Goal: Information Seeking & Learning: Learn about a topic

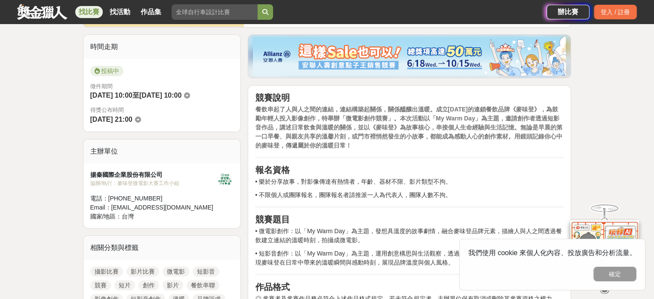
scroll to position [215, 0]
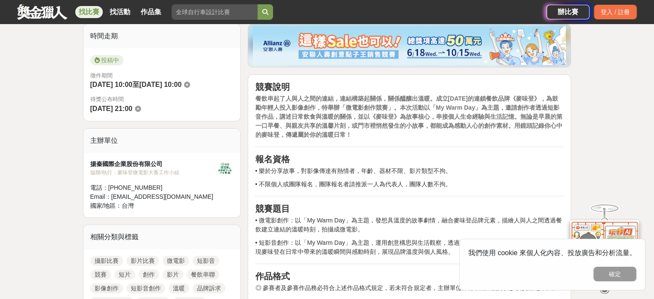
click at [304, 120] on strong "餐飲串起了人與人之間的連結，連結構築起關係，關係醞釀出溫暖。成立[DATE]的連鎖餐飲品牌《麥味登》，為鼓勵年輕人投入影像創作，特舉辦「微電影創作競賽」。本次…" at bounding box center [408, 116] width 307 height 43
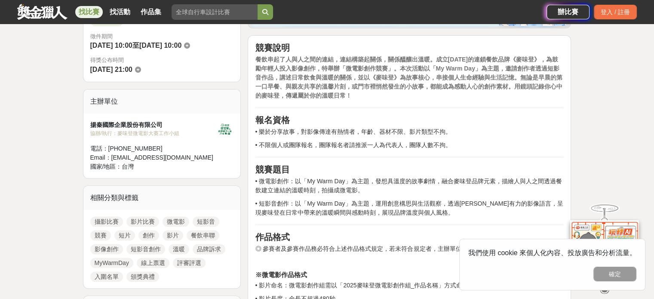
scroll to position [344, 0]
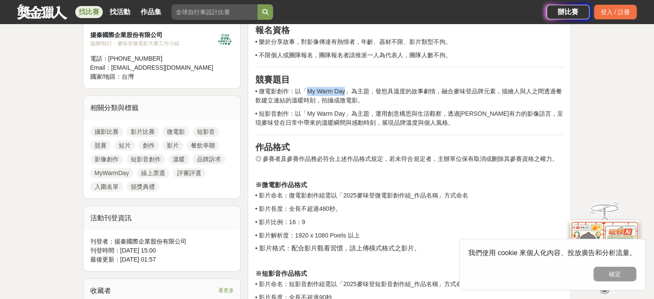
drag, startPoint x: 308, startPoint y: 92, endPoint x: 343, endPoint y: 91, distance: 34.9
click at [343, 91] on p "• 微電影創作：以「My Warm Day」為主題，發想具溫度的故事劇情，融合麥味登品牌元素，描繪人與人之間透過餐飲建立連結的溫暖時刻，拍攝成微電影。" at bounding box center [409, 96] width 309 height 18
click at [338, 91] on p "• 微電影創作：以「My Warm Day」為主題，發想具溫度的故事劇情，融合麥味登品牌元素，描繪人與人之間透過餐飲建立連結的溫暖時刻，拍攝成微電影。" at bounding box center [409, 96] width 309 height 18
drag, startPoint x: 317, startPoint y: 88, endPoint x: 330, endPoint y: 89, distance: 13.3
click at [330, 89] on p "• 微電影創作：以「My Warm Day」為主題，發想具溫度的故事劇情，融合麥味登品牌元素，描繪人與人之間透過餐飲建立連結的溫暖時刻，拍攝成微電影。" at bounding box center [409, 96] width 309 height 18
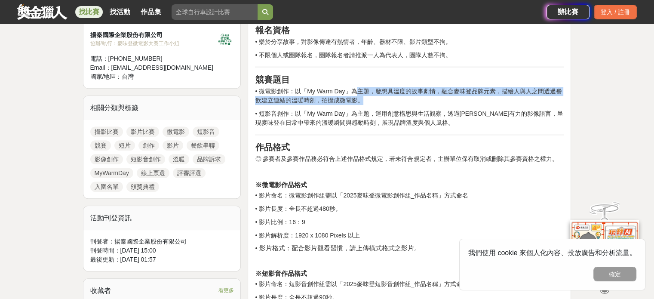
drag, startPoint x: 356, startPoint y: 90, endPoint x: 545, endPoint y: 102, distance: 189.6
click at [545, 102] on p "• 微電影創作：以「My Warm Day」為主題，發想具溫度的故事劇情，融合麥味登品牌元素，描繪人與人之間透過餐飲建立連結的溫暖時刻，拍攝成微電影。" at bounding box center [409, 96] width 309 height 18
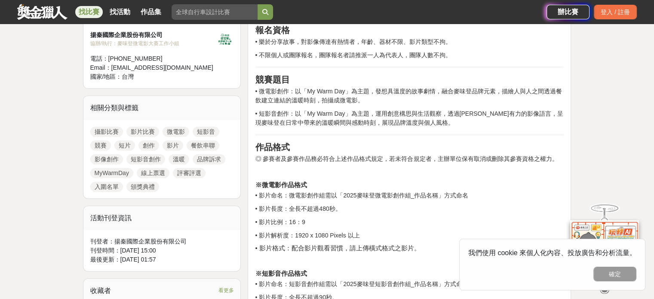
drag, startPoint x: 519, startPoint y: 111, endPoint x: 509, endPoint y: 113, distance: 10.9
click at [513, 112] on p "• 短影音創作：以「My Warm Day」為主題，運用創意構思與生活觀察，透過[PERSON_NAME]有力的影像語言，呈現麥味登在日常中帶來的溫暖瞬間與感…" at bounding box center [409, 118] width 309 height 18
click at [306, 104] on p "• 微電影創作：以「My Warm Day」為主題，發想具溫度的故事劇情，融合麥味登品牌元素，描繪人與人之間透過餐飲建立連結的溫暖時刻，拍攝成微電影。" at bounding box center [409, 96] width 309 height 18
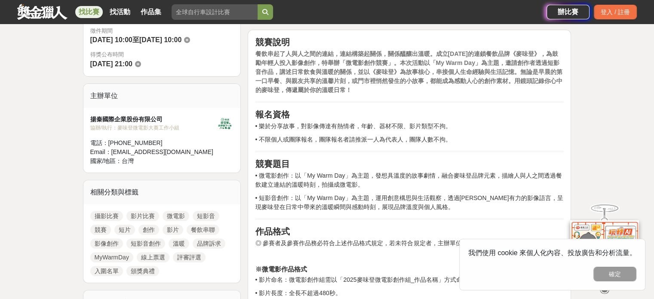
scroll to position [258, 0]
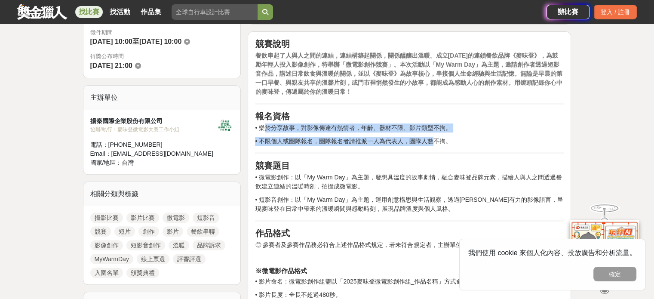
drag, startPoint x: 267, startPoint y: 126, endPoint x: 433, endPoint y: 132, distance: 167.0
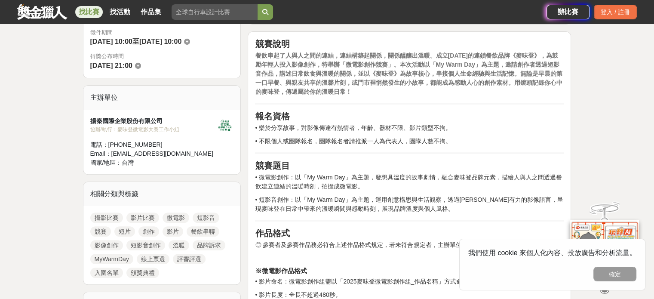
click at [442, 138] on p "• 不限個人或團隊報名，團隊報名者請推派一人為代表人，團隊人數不拘。" at bounding box center [409, 141] width 309 height 9
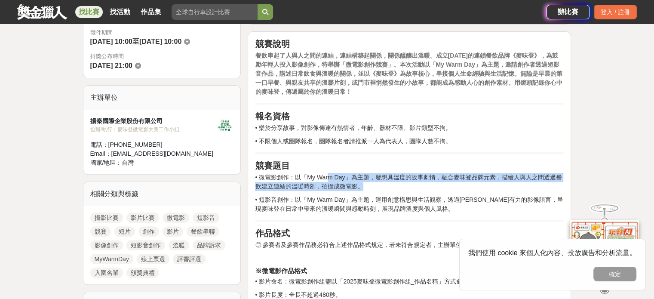
drag, startPoint x: 336, startPoint y: 180, endPoint x: 455, endPoint y: 217, distance: 124.7
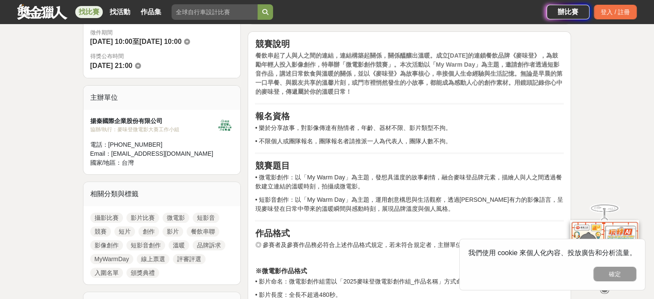
drag, startPoint x: 259, startPoint y: 142, endPoint x: 470, endPoint y: 132, distance: 210.5
click at [476, 141] on p "• 不限個人或團隊報名，團隊報名者請推派一人為代表人，團隊人數不拘。" at bounding box center [409, 141] width 309 height 9
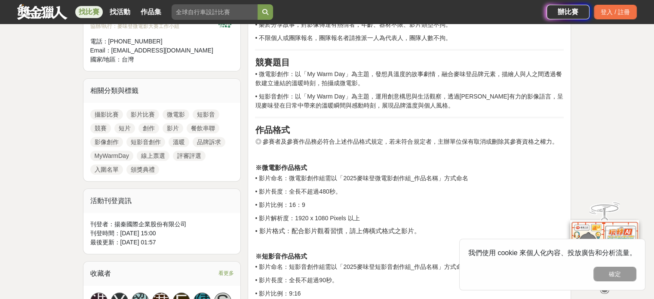
scroll to position [387, 0]
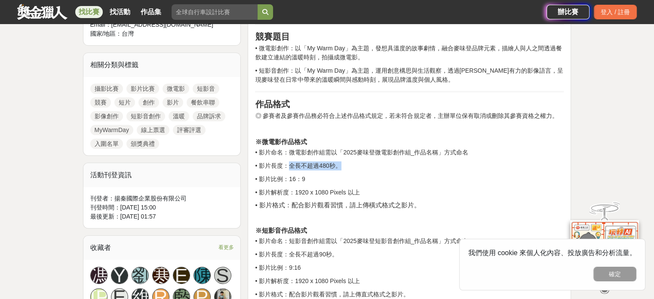
drag, startPoint x: 291, startPoint y: 166, endPoint x: 483, endPoint y: 167, distance: 192.2
click at [483, 167] on p "• 影片長度：全長不超過480秒。" at bounding box center [409, 165] width 309 height 9
click at [330, 167] on p "• 影片長度：全長不超過480秒。" at bounding box center [409, 165] width 309 height 9
drag, startPoint x: 318, startPoint y: 164, endPoint x: 333, endPoint y: 166, distance: 15.1
click at [333, 166] on p "• 影片長度：全長不超過480秒。" at bounding box center [409, 165] width 309 height 9
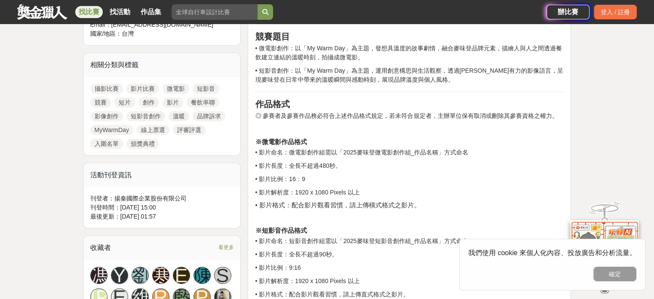
drag, startPoint x: 322, startPoint y: 197, endPoint x: 443, endPoint y: 197, distance: 121.3
click at [453, 164] on p "• 影片長度：全長不超過480秒。" at bounding box center [409, 165] width 309 height 9
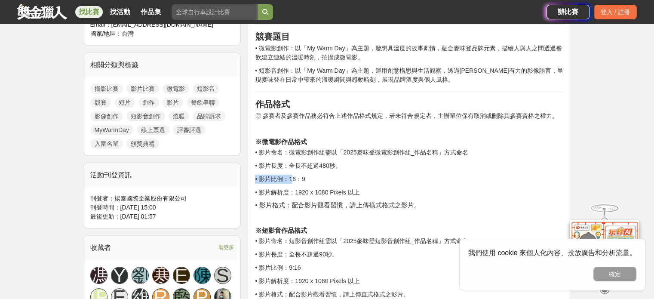
drag, startPoint x: 292, startPoint y: 171, endPoint x: 353, endPoint y: 166, distance: 61.2
click at [363, 165] on p "• 影片長度：全長不超過480秒。" at bounding box center [409, 165] width 309 height 9
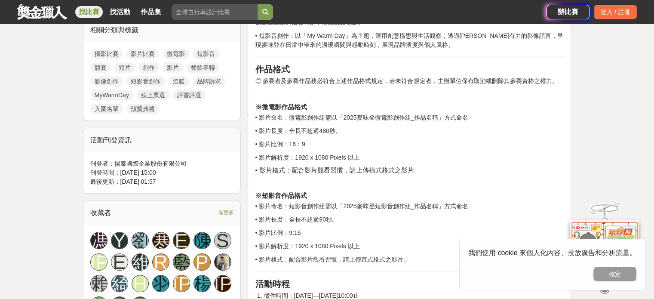
scroll to position [559, 0]
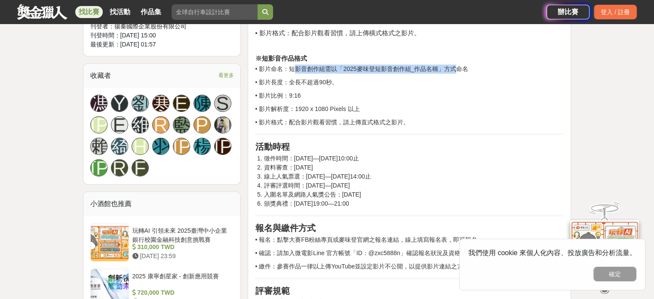
drag, startPoint x: 292, startPoint y: 68, endPoint x: 453, endPoint y: 70, distance: 160.9
click at [453, 70] on p "• 影片命名：短影音創作組需以「2025麥味登短影音創作組_作品名稱」方式命名" at bounding box center [409, 69] width 309 height 9
click at [434, 80] on p "• 影片長度：全長不超過90秒。" at bounding box center [409, 82] width 309 height 9
drag, startPoint x: 292, startPoint y: 84, endPoint x: 351, endPoint y: 85, distance: 59.8
click at [351, 85] on p "• 影片長度：全長不超過90秒。" at bounding box center [409, 82] width 309 height 9
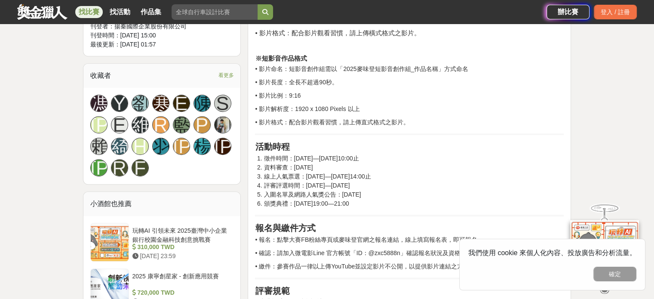
click at [358, 98] on p "• 影片比例：9:16" at bounding box center [409, 95] width 309 height 9
drag, startPoint x: 295, startPoint y: 108, endPoint x: 362, endPoint y: 108, distance: 66.7
click at [362, 108] on p "• 影片解析度：1920 x 1080 Pixels 以上" at bounding box center [409, 109] width 309 height 9
click at [362, 120] on p "• 影片格式：配合影片觀看習慣，請上傳直式格式之影片。" at bounding box center [409, 122] width 309 height 9
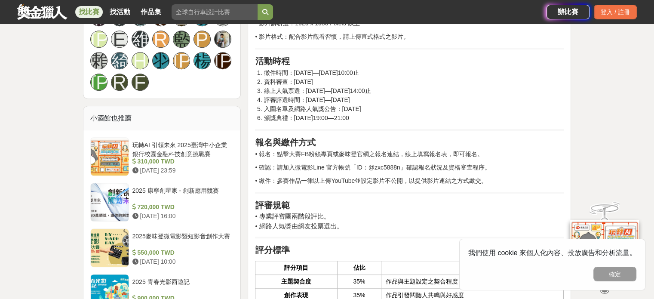
scroll to position [645, 0]
